Goal: Download file/media

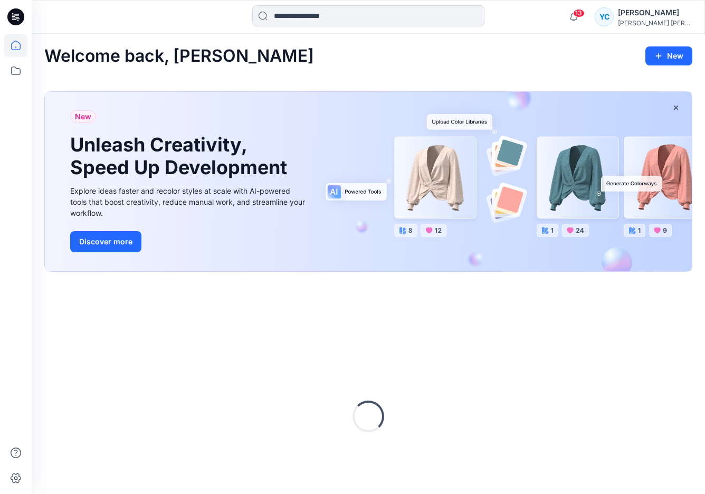
click at [284, 222] on div "New Unleash Creativity, Speed Up Development Explore ideas faster and recolor s…" at bounding box center [189, 181] width 254 height 179
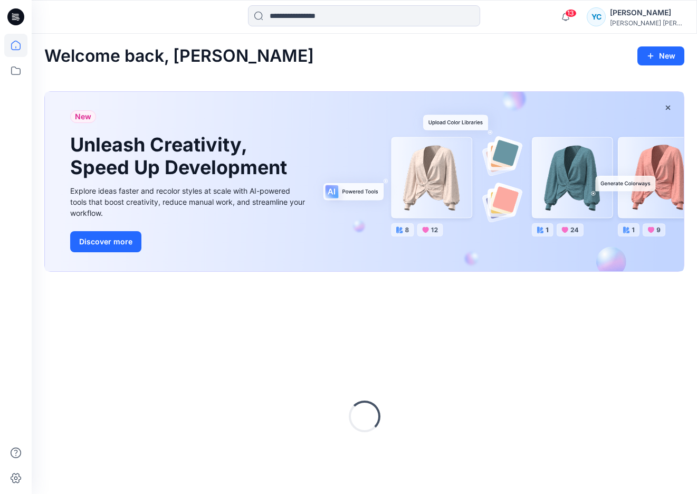
click at [368, 155] on div "New Unleash Creativity, Speed Up Development Explore ideas faster and recolor s…" at bounding box center [364, 181] width 639 height 179
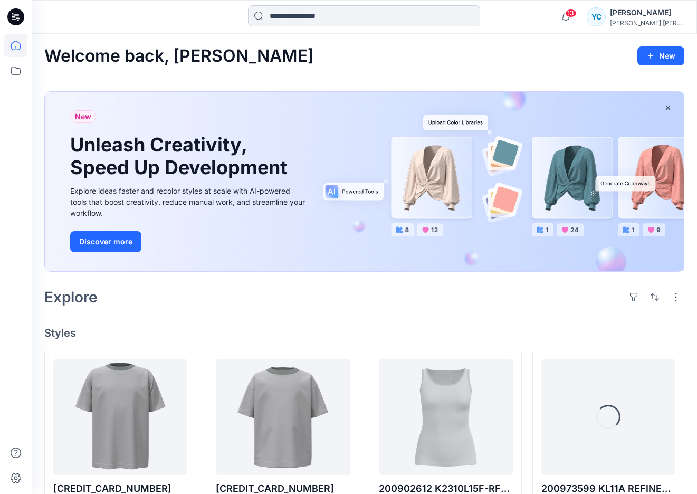
click at [369, 24] on input at bounding box center [364, 15] width 232 height 21
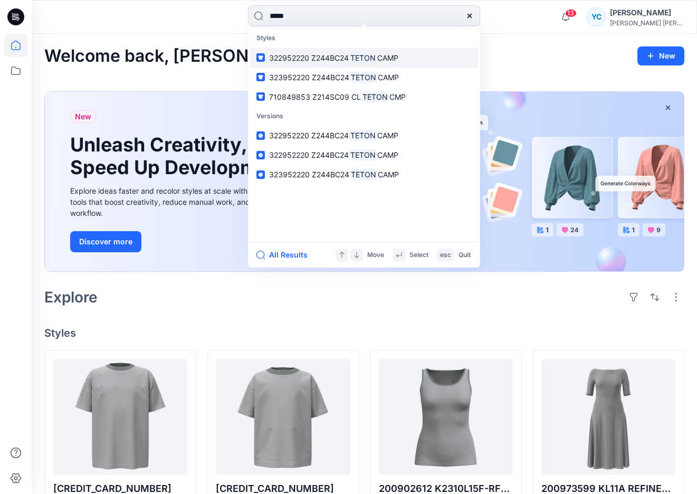
type input "*****"
click at [355, 56] on mark "TETON" at bounding box center [363, 58] width 28 height 12
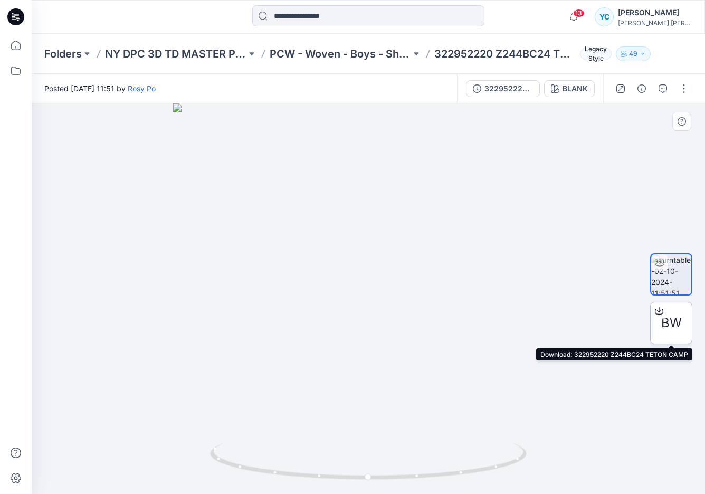
click at [665, 315] on div "BW" at bounding box center [671, 323] width 42 height 42
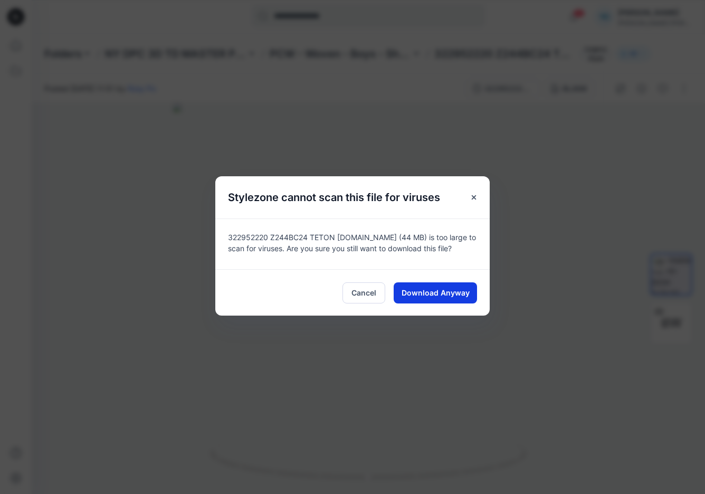
click at [450, 298] on button "Download Anyway" at bounding box center [435, 292] width 83 height 21
